Goal: Task Accomplishment & Management: Complete application form

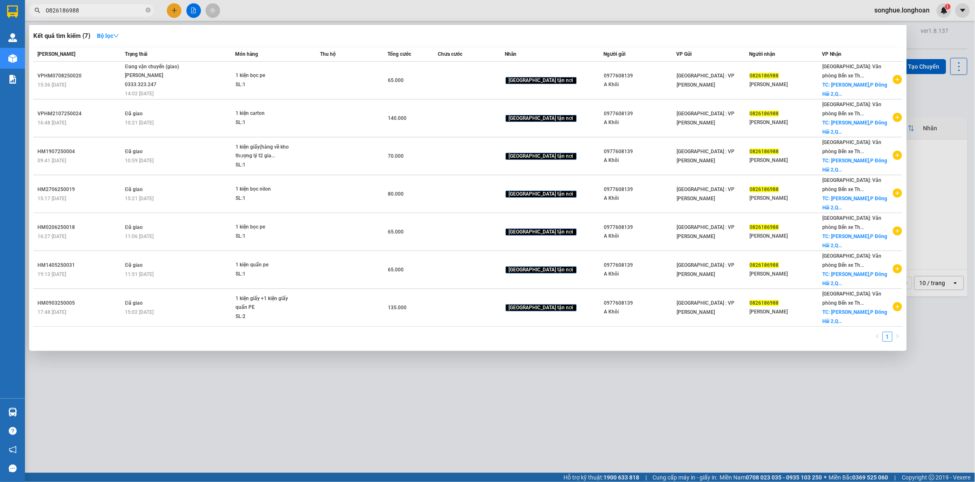
type input "0826186988"
click at [153, 11] on span "0826186988" at bounding box center [91, 10] width 125 height 12
click at [148, 9] on icon "close-circle" at bounding box center [148, 9] width 5 height 5
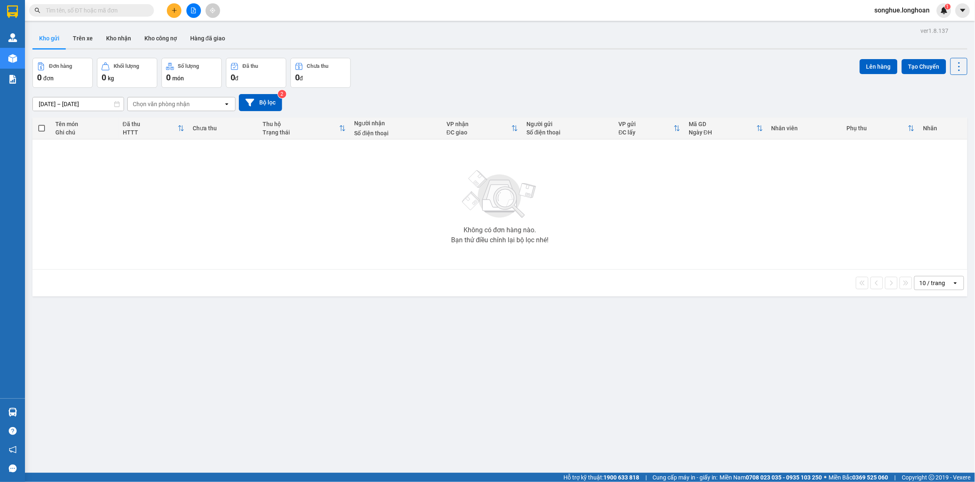
paste input "0911319306"
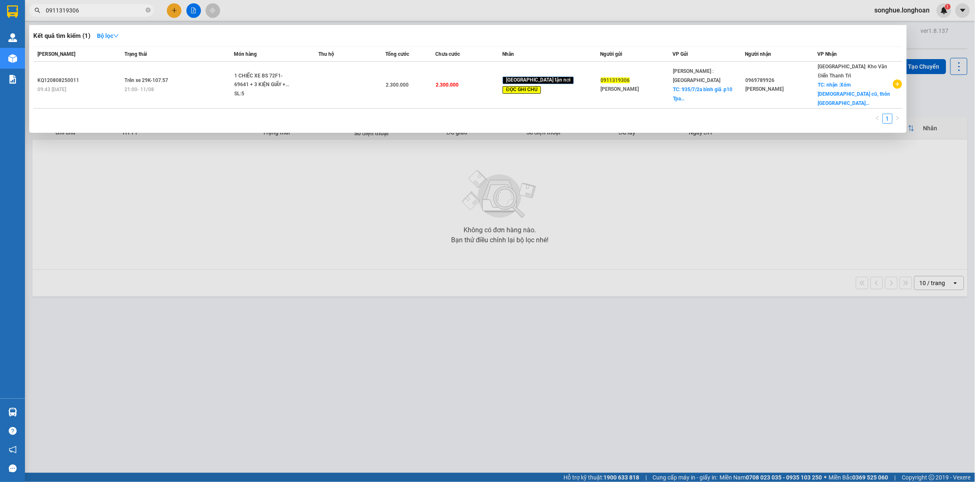
type input "0911319306"
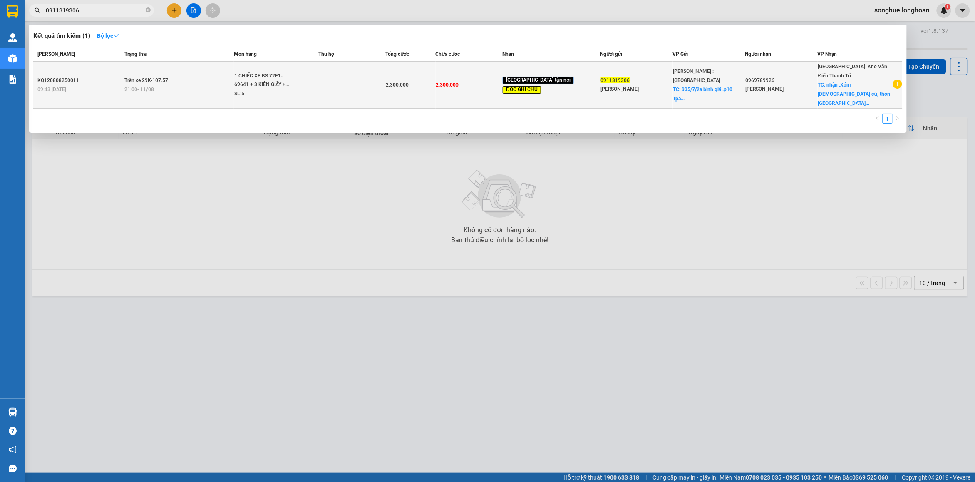
click at [292, 80] on div "1 CHIẾC XE BS 72F1-69641 + 3 KIỆN GIẤY +..." at bounding box center [265, 81] width 62 height 18
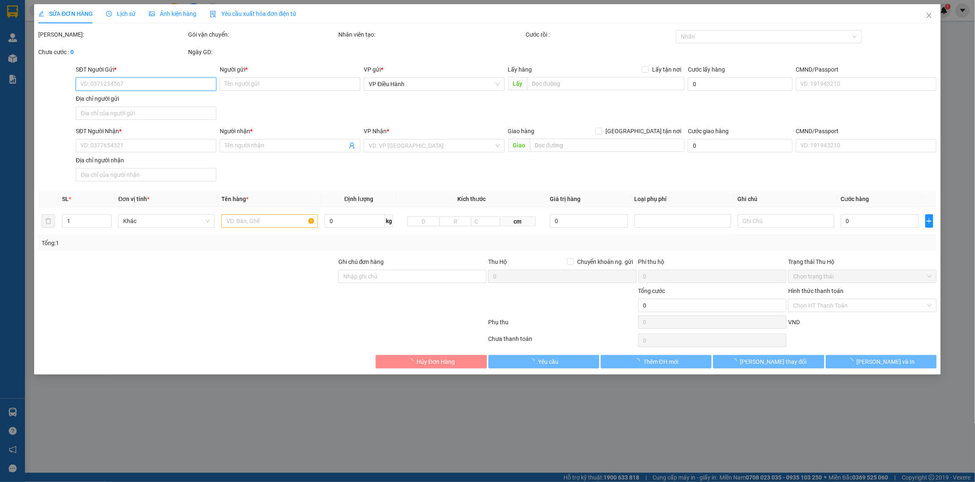
type input "0911319306"
type input "[PERSON_NAME]"
checkbox input "true"
type input "935/7/2a bình giã .p10 Tpa vũng Tàu"
type input "0969789926"
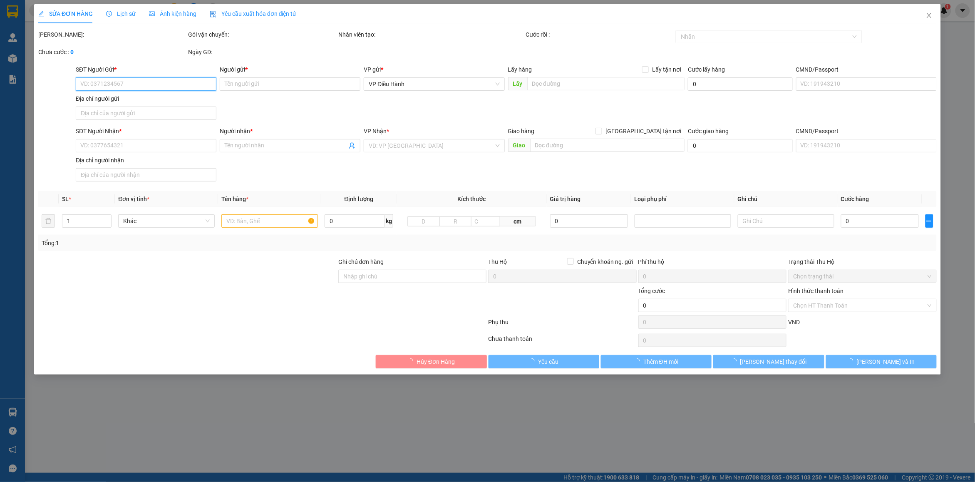
type input "[PERSON_NAME]"
checkbox input "true"
type input "nhận :Xóm [DEMOGRAPHIC_DATA] cũ, thôn [GEOGRAPHIC_DATA] - xã [GEOGRAPHIC_DATA],…"
type input "KHÔNG CHÌA KHÁO - KHÔNG CAVET - NHẬN THEO KIỆN - GIAO NGUYÊN KIỆN"
type input "2.300.000"
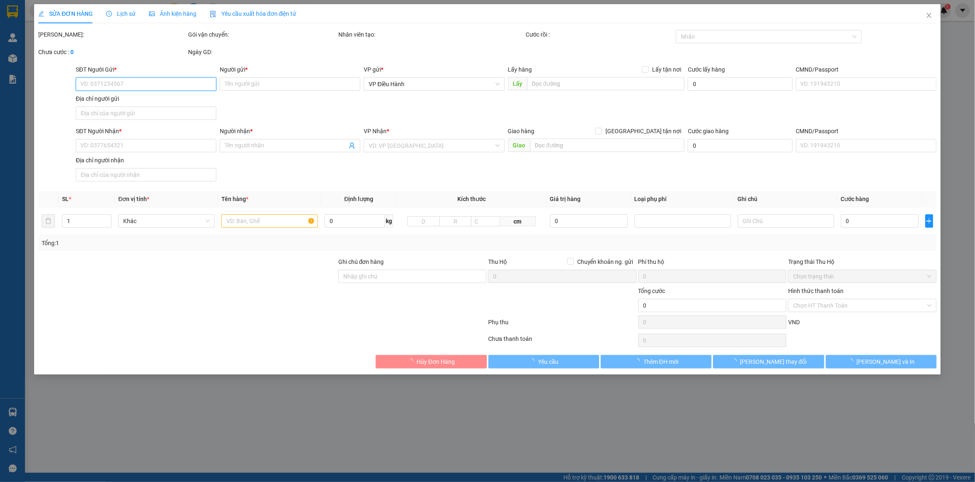
type input "2.300.000"
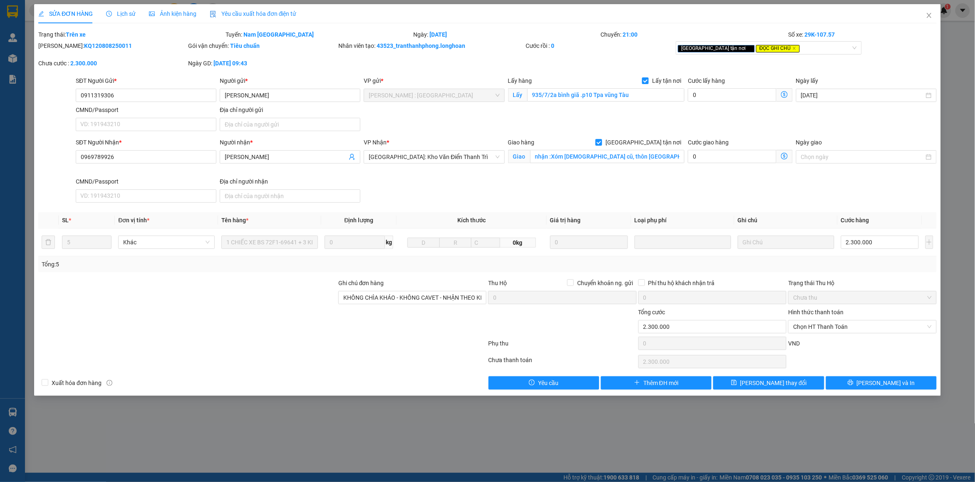
click at [136, 15] on div "SỬA ĐƠN HÀNG Lịch sử Ảnh kiện hàng Yêu cầu xuất hóa đơn điện tử" at bounding box center [167, 13] width 258 height 19
click at [121, 12] on span "Lịch sử" at bounding box center [121, 13] width 30 height 7
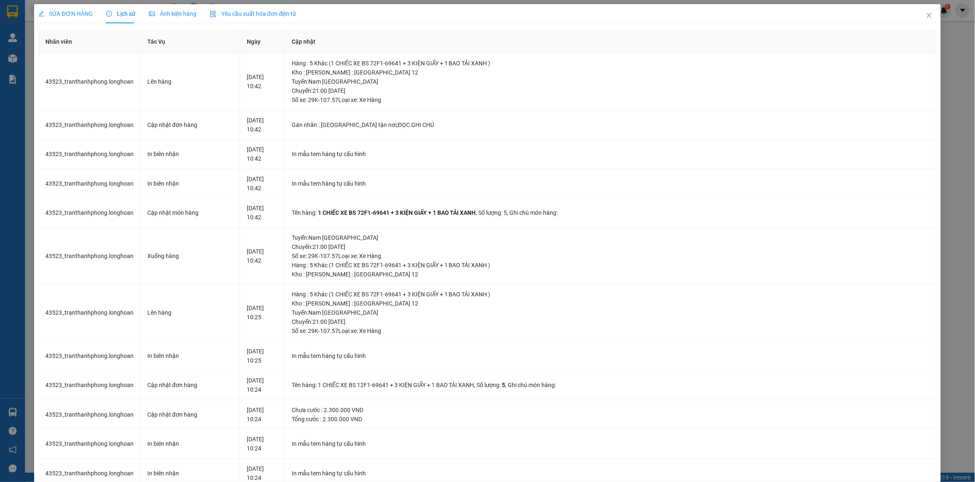
click at [57, 9] on div "SỬA ĐƠN HÀNG" at bounding box center [65, 13] width 55 height 9
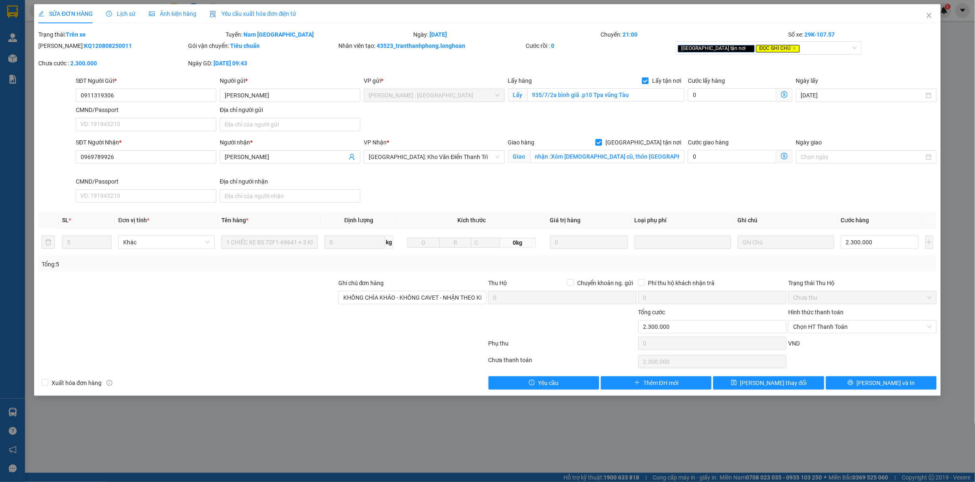
click at [128, 20] on div "Lịch sử" at bounding box center [121, 13] width 30 height 19
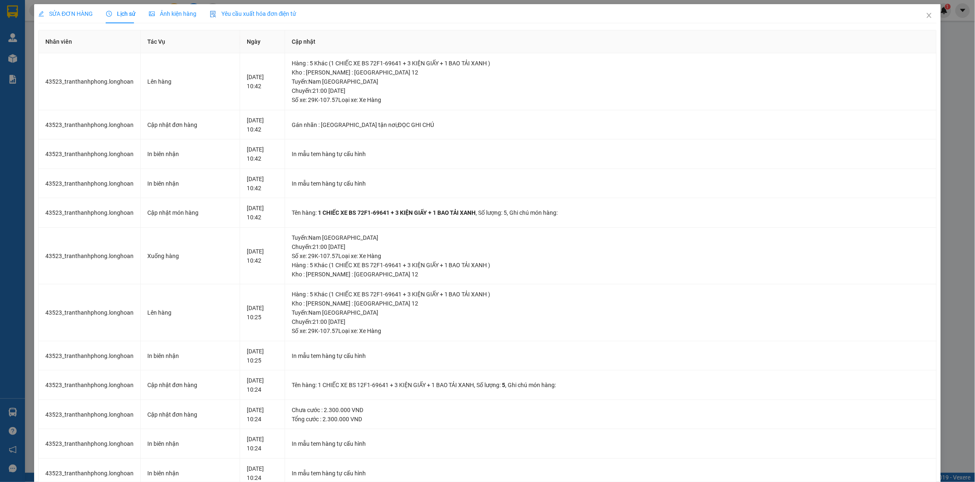
click at [55, 13] on span "SỬA ĐƠN HÀNG" at bounding box center [65, 13] width 55 height 7
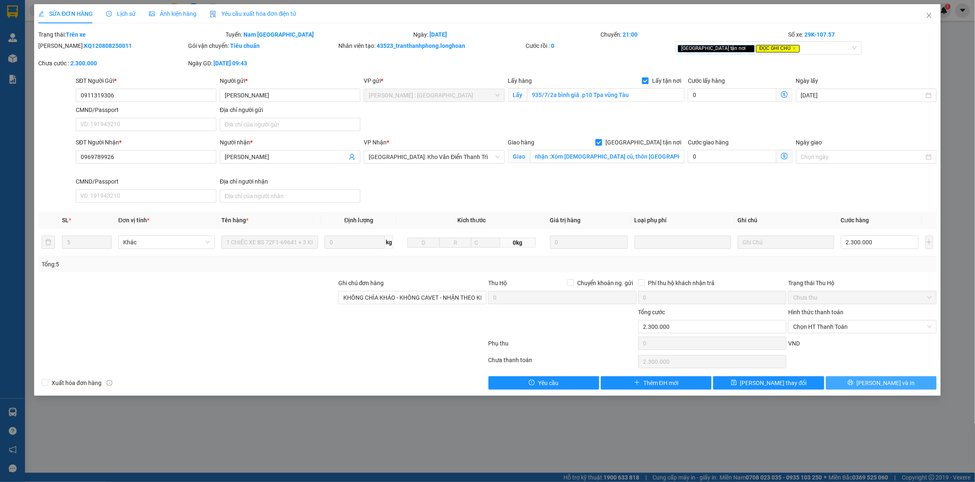
click at [892, 379] on button "[PERSON_NAME] và In" at bounding box center [881, 382] width 111 height 13
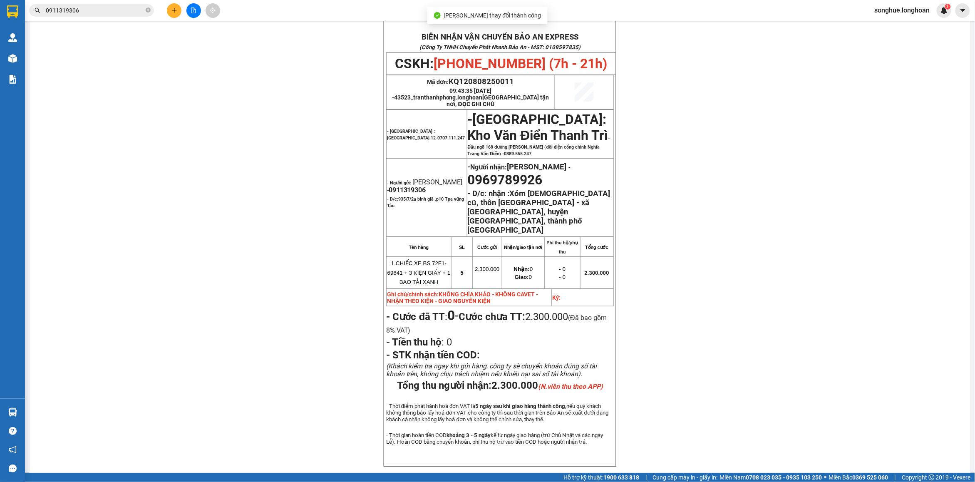
scroll to position [87, 0]
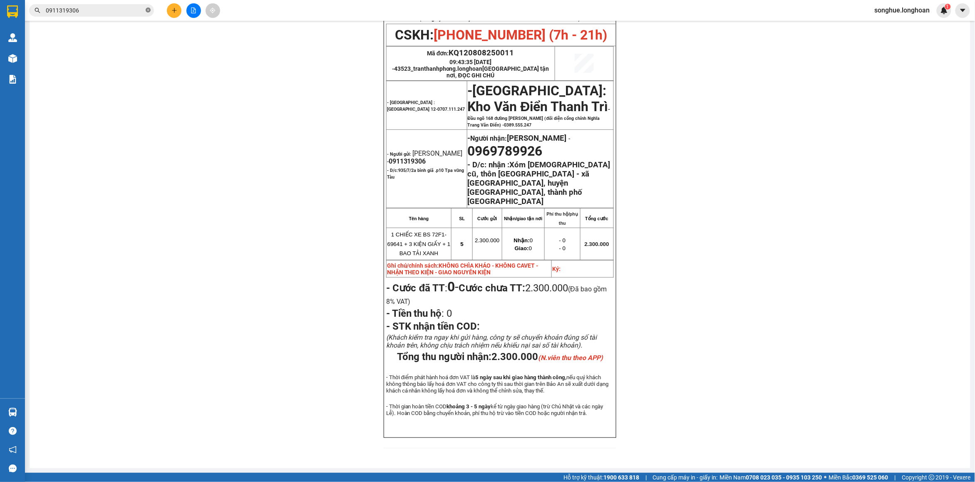
click at [149, 12] on icon "close-circle" at bounding box center [148, 9] width 5 height 5
paste input "0379133365"
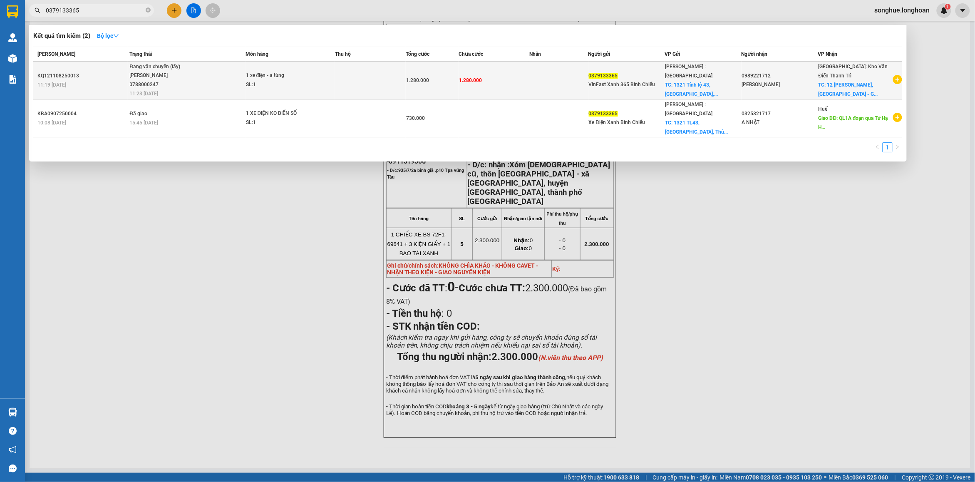
type input "0379133365"
click at [218, 82] on span "Đang vận chuyển (lấy) [PERSON_NAME] 0788000247 11:23 [DATE]" at bounding box center [187, 79] width 115 height 35
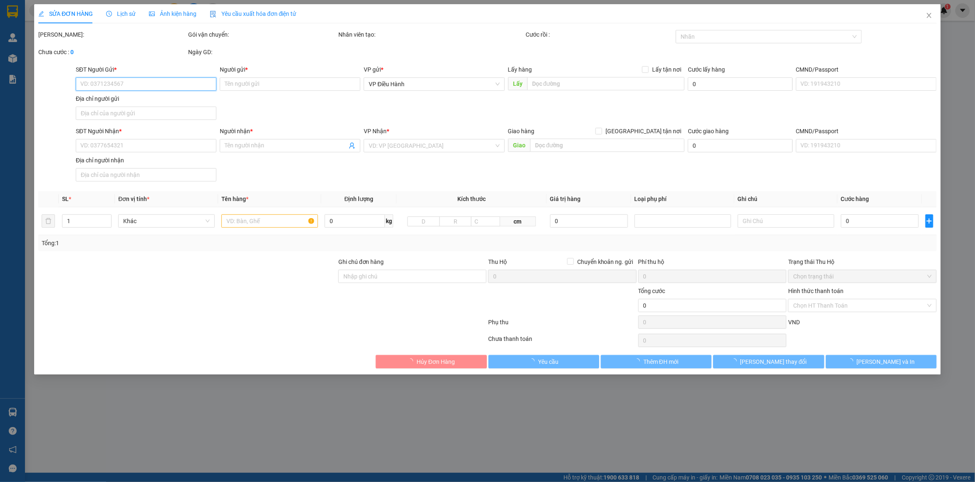
type input "0379133365"
type input "VinFast Xanh 365 Bình Chiểu"
checkbox input "true"
type input "1321 Tỉnh lộ 43, [GEOGRAPHIC_DATA], [GEOGRAPHIC_DATA]"
type input "0989221712"
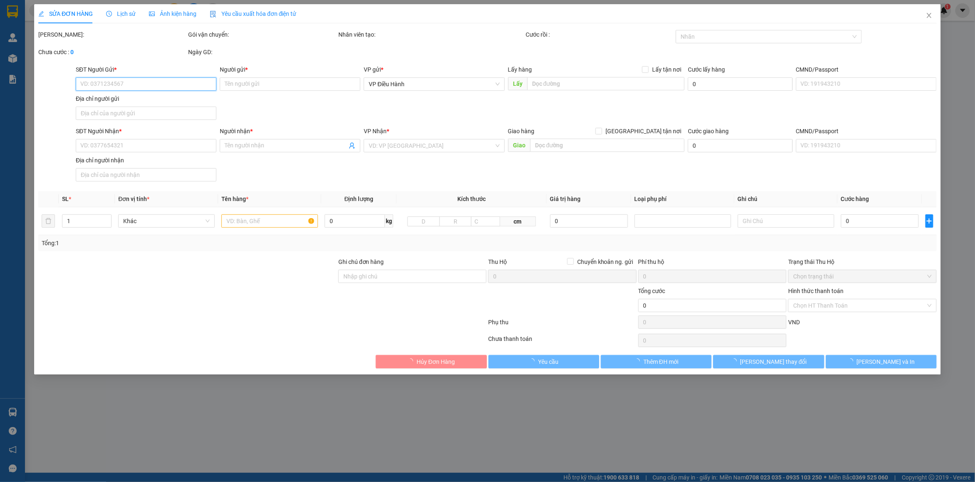
type input "[PERSON_NAME]"
checkbox input "true"
type input "12 [PERSON_NAME], [GEOGRAPHIC_DATA] - GIAO SAU GIỜ HÀNH CHÍNH"
type input "1.280.000"
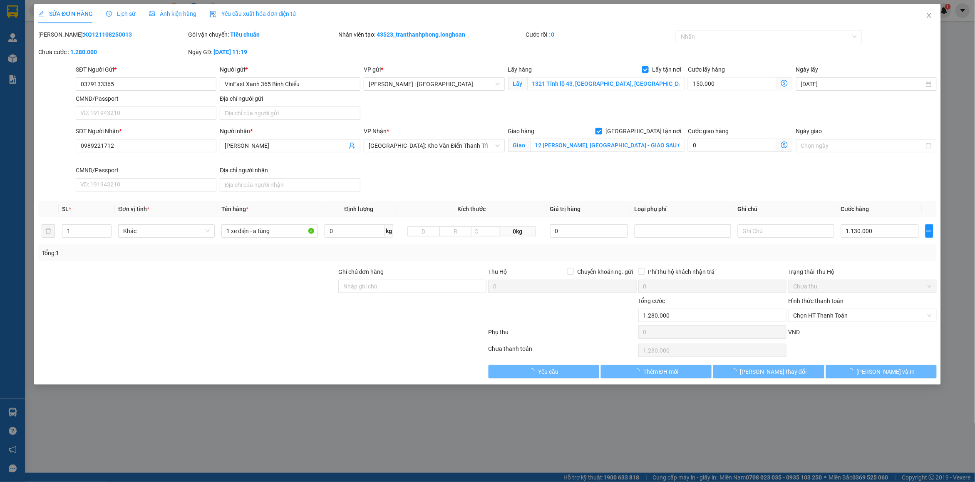
click at [131, 6] on div "Lịch sử" at bounding box center [121, 13] width 30 height 19
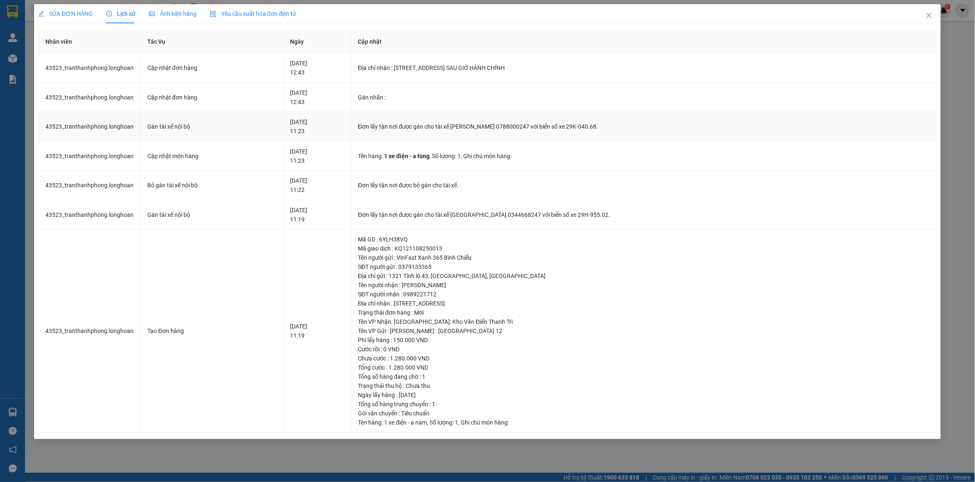
click at [450, 119] on td "Đơn lấy tận nơi được gán cho tài xế [PERSON_NAME] 0788000247 với biển số xe 29K…" at bounding box center [644, 127] width 586 height 30
copy div "Đơn lấy tận nơi được gán cho tài xế [PERSON_NAME] 0788000247 với biển số xe 29K…"
click at [928, 17] on icon "close" at bounding box center [929, 15] width 5 height 5
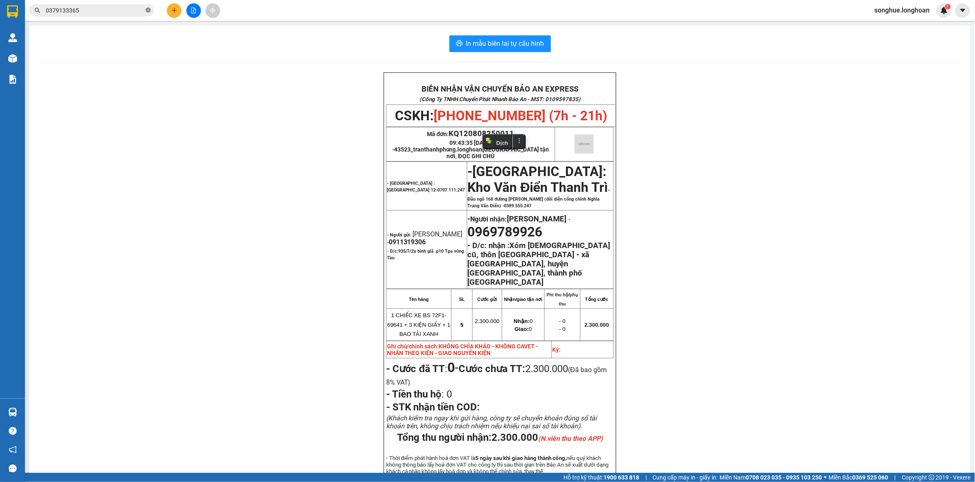
click at [148, 8] on icon "close-circle" at bounding box center [148, 9] width 5 height 5
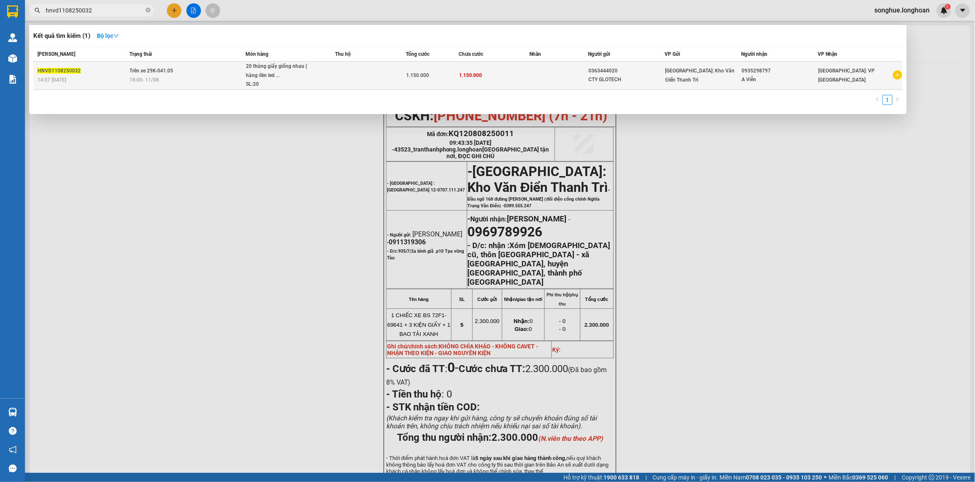
type input "hnvd1108250032"
click at [165, 86] on td "Trên xe 29K-041.05 18:00 [DATE]" at bounding box center [187, 76] width 118 height 28
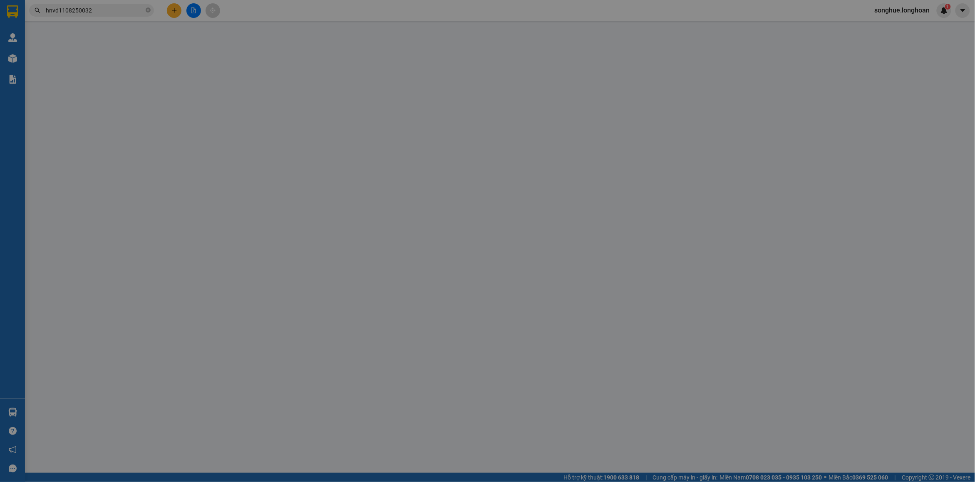
type input "0363444020"
type input "CTY GLOTECH"
type input "0935298797"
type input "A Viễn"
type input "1.150.000"
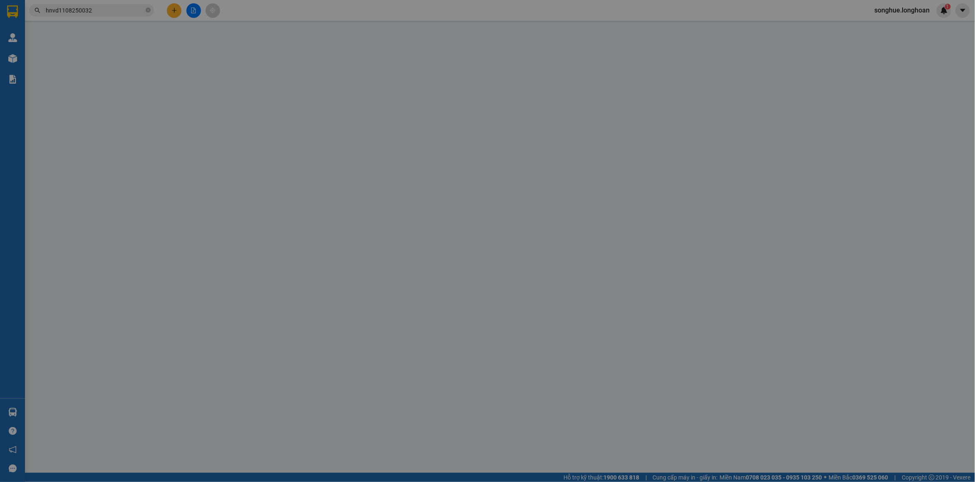
type input "1.150.000"
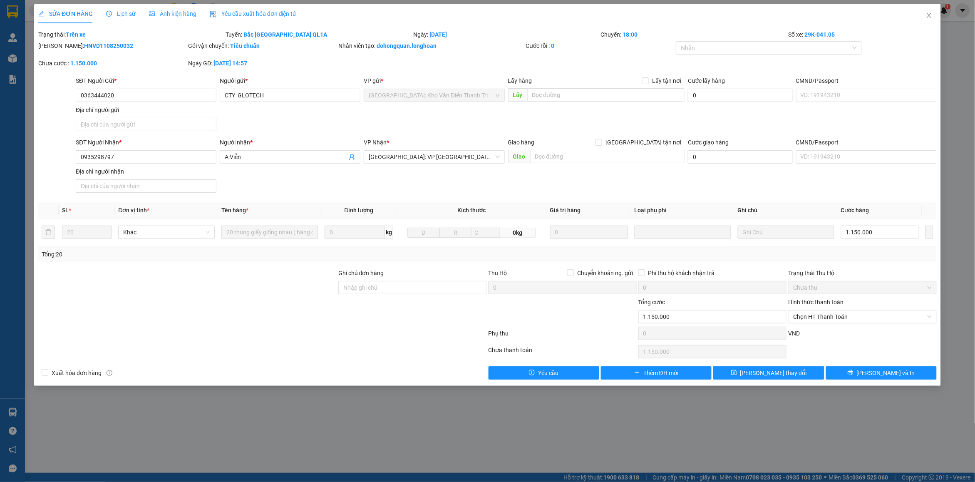
click at [134, 13] on span "Lịch sử" at bounding box center [121, 13] width 30 height 7
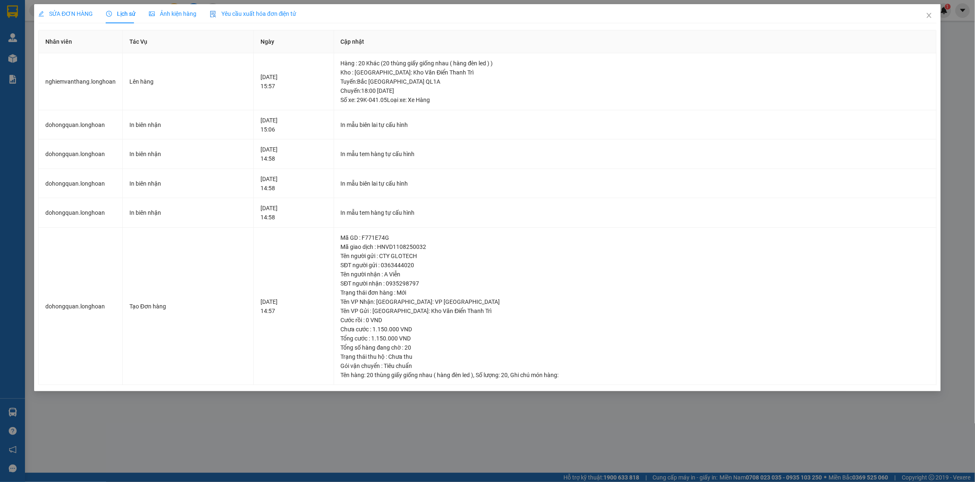
click at [63, 15] on span "SỬA ĐƠN HÀNG" at bounding box center [65, 13] width 55 height 7
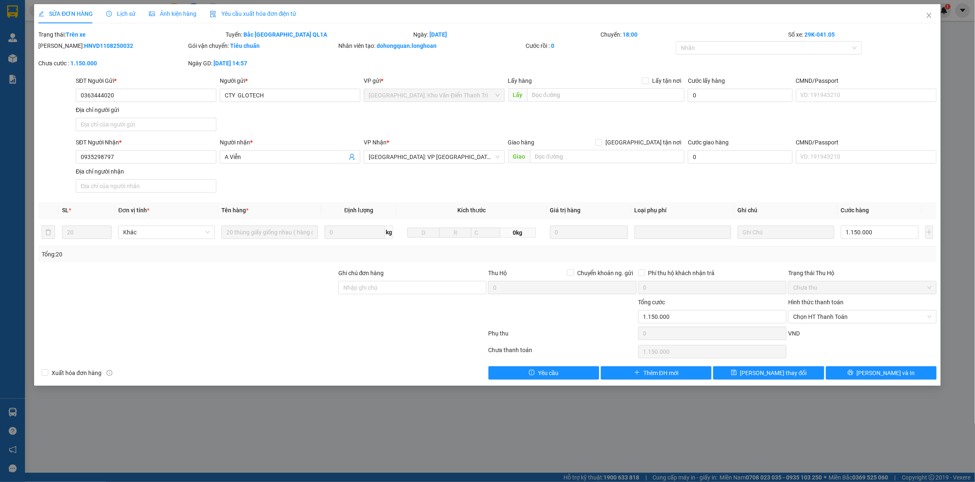
click at [107, 45] on b "HNVD1108250032" at bounding box center [108, 45] width 49 height 7
copy b "HNVD1108250032"
click at [935, 13] on span "Close" at bounding box center [929, 15] width 23 height 23
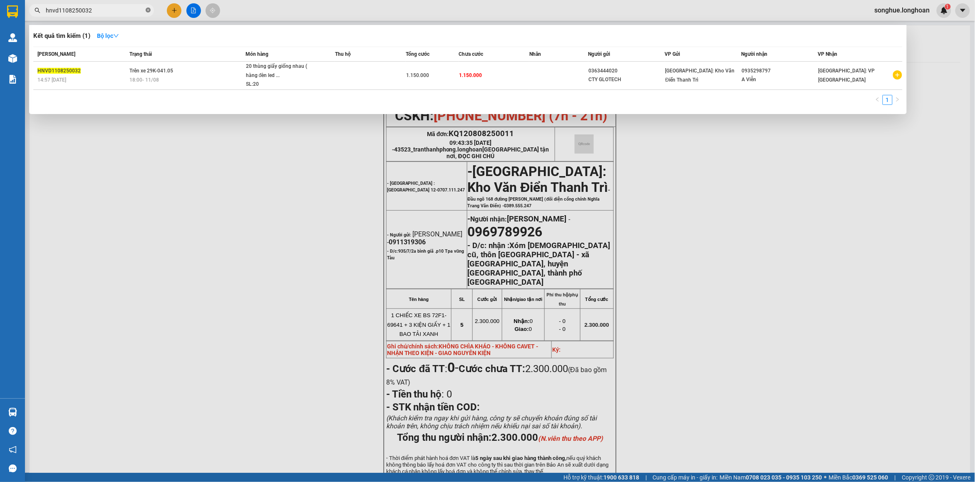
click at [147, 10] on icon "close-circle" at bounding box center [148, 9] width 5 height 5
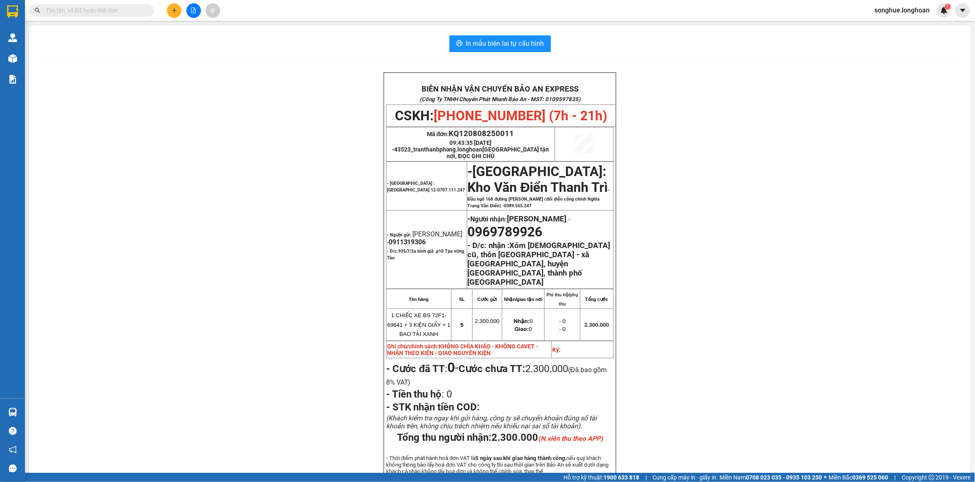
paste input "0912334130"
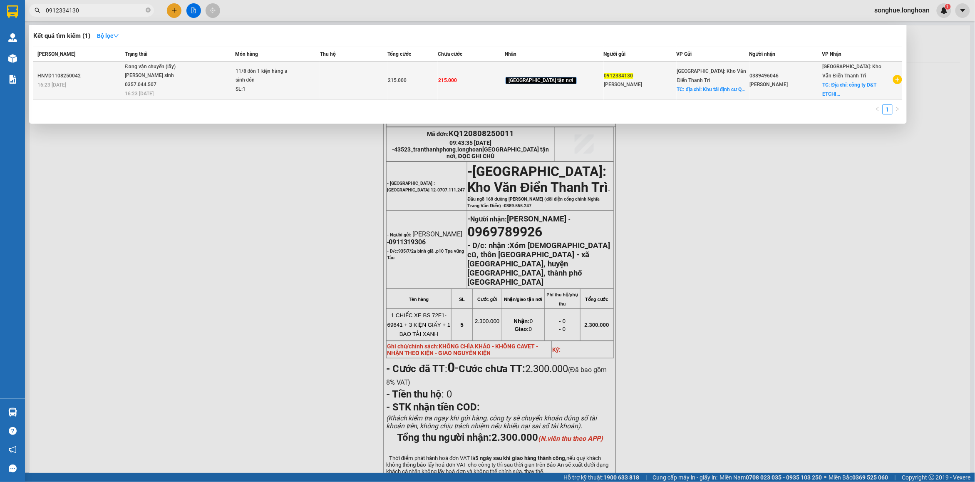
type input "0912334130"
click at [200, 71] on span "Đang vận chuyển (lấy) [PERSON_NAME] sinh 0357.044.507 16:23 [DATE]" at bounding box center [179, 79] width 109 height 35
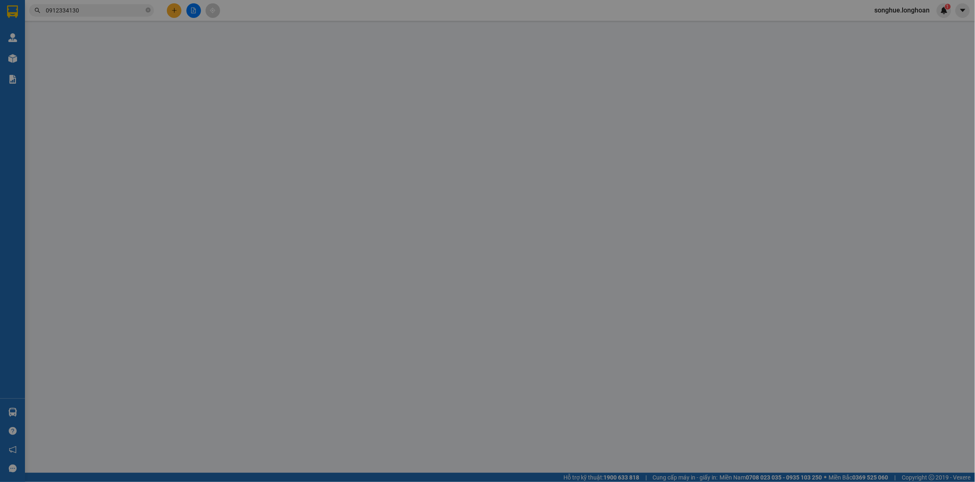
type input "0912334130"
type input "[PERSON_NAME]"
checkbox input "true"
type input "địa chỉ: Khu tái định cư [GEOGRAPHIC_DATA], xã [GEOGRAPHIC_DATA], [GEOGRAPHIC_D…"
type input "0389496046"
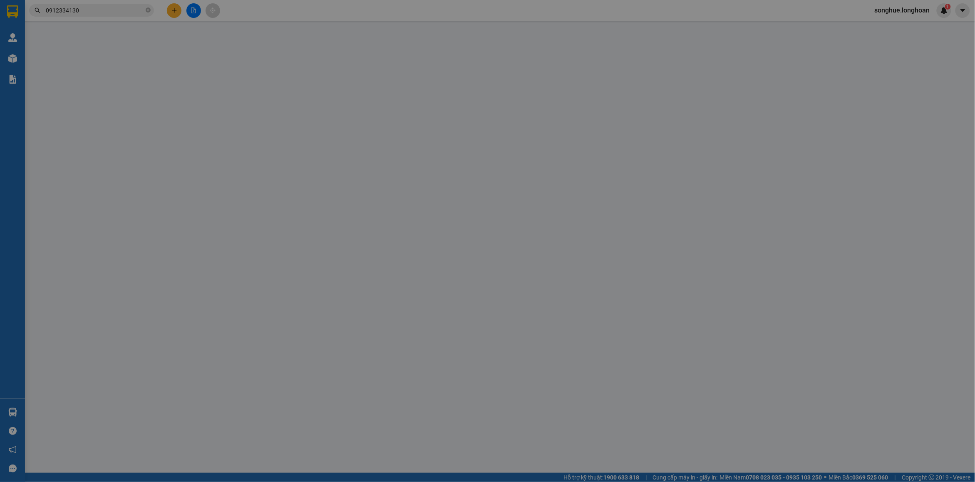
type input "[PERSON_NAME]"
checkbox input "true"
type input "Địa chỉ: công ty D&T ETCHING, Phương Liễu, Quế Võ, [GEOGRAPHIC_DATA]"
type input "215.000"
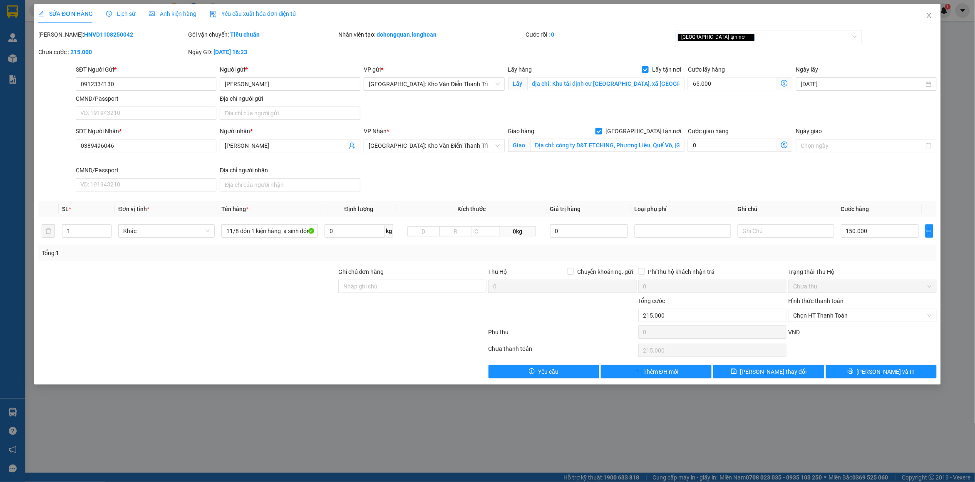
click at [134, 15] on span "Lịch sử" at bounding box center [121, 13] width 30 height 7
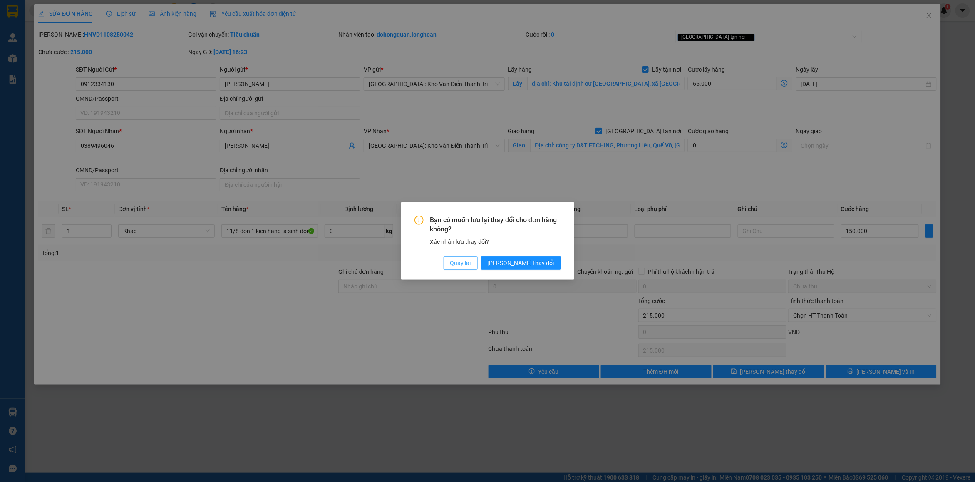
click at [471, 262] on span "Quay lại" at bounding box center [460, 262] width 21 height 9
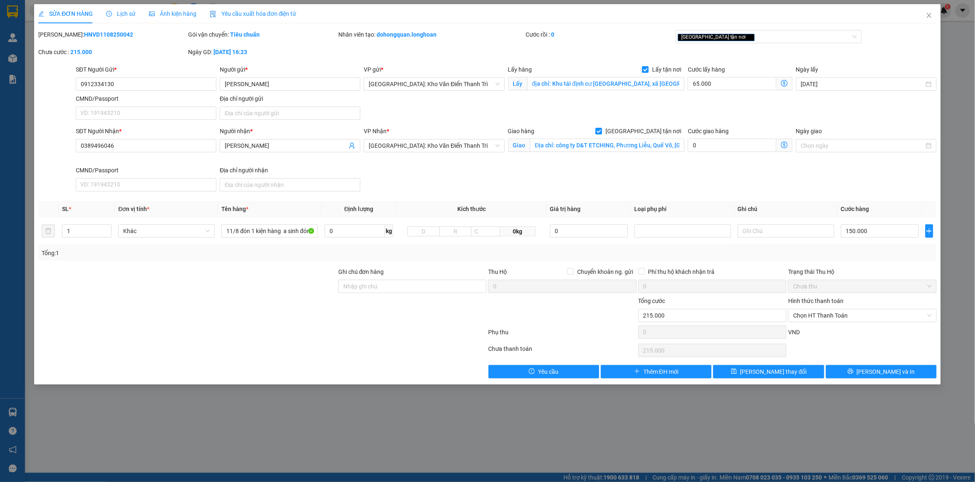
click at [128, 13] on span "Lịch sử" at bounding box center [121, 13] width 30 height 7
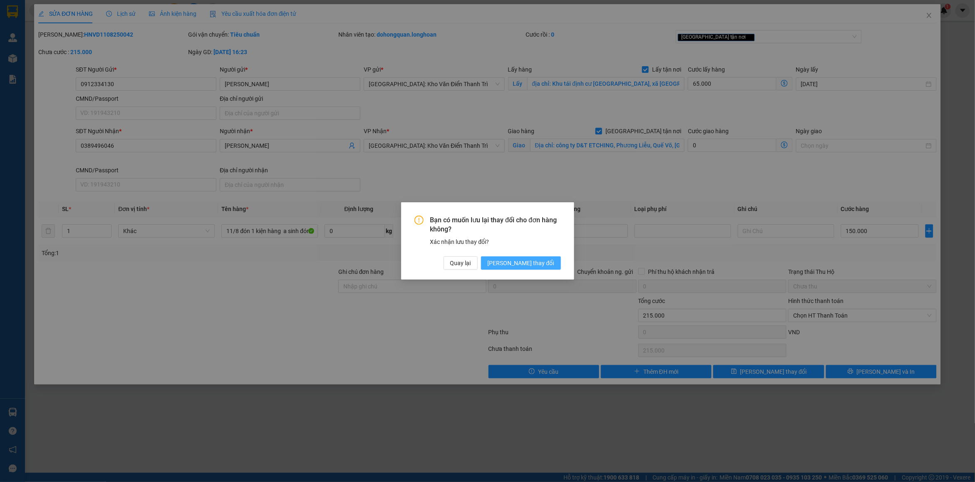
click at [542, 268] on button "[PERSON_NAME] thay đổi" at bounding box center [521, 262] width 80 height 13
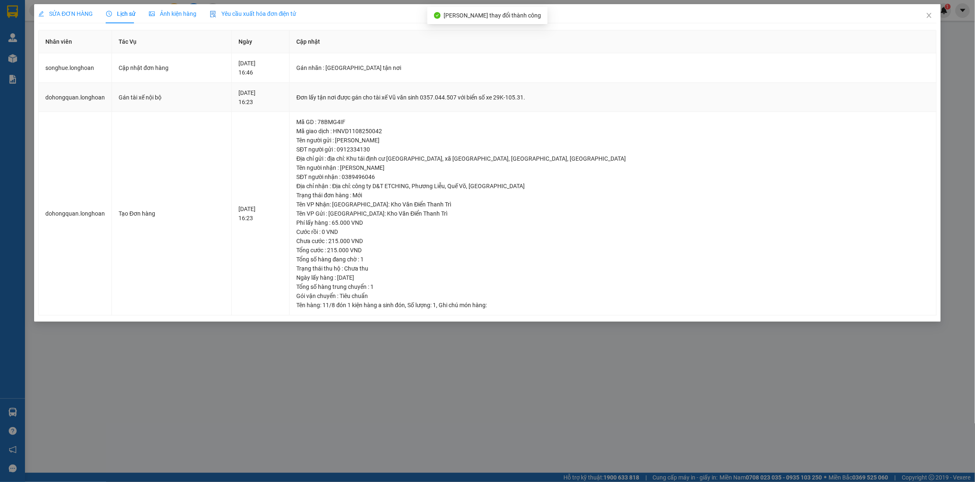
click at [498, 103] on td "Đơn lấy tận nơi được gán cho tài xế Vũ văn sinh 0357.044.507 với biển số xe 29K…" at bounding box center [613, 98] width 647 height 30
copy div "Đơn lấy tận nơi được gán cho tài xế Vũ văn sinh 0357.044.507 với biển số xe 29K…"
